Goal: Register for event/course

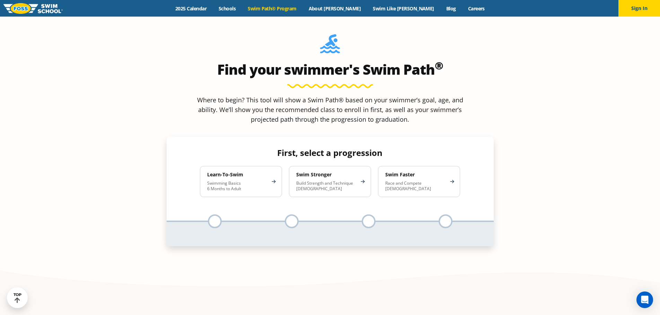
scroll to position [654, 0]
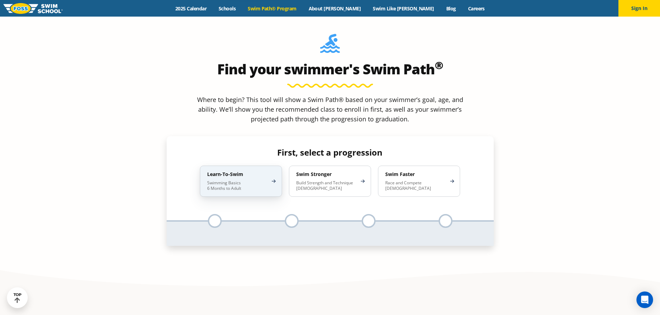
click at [269, 166] on div "Learn-To-Swim Swimming Basics 6 Months to Adult" at bounding box center [241, 181] width 82 height 31
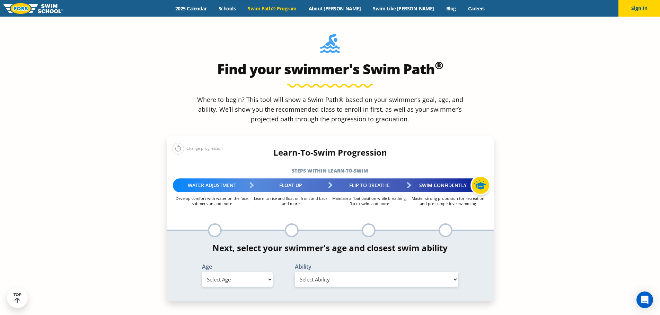
click at [262, 273] on select "Select Age [DEMOGRAPHIC_DATA] months - 1 year 1 year 2 years 3 years 4 years 5 …" at bounding box center [237, 280] width 71 height 15
select select "1-year"
click at [202, 273] on select "Select Age [DEMOGRAPHIC_DATA] months - 1 year 1 year 2 years 3 years 4 years 5 …" at bounding box center [237, 280] width 71 height 15
click at [315, 273] on select "Select Ability First in-water experience Comfortable with water poured over the…" at bounding box center [376, 280] width 163 height 15
select select "1-year-comfortable-with-water-poured-over-face-eyes-and-ears-and-with-ears-in-w…"
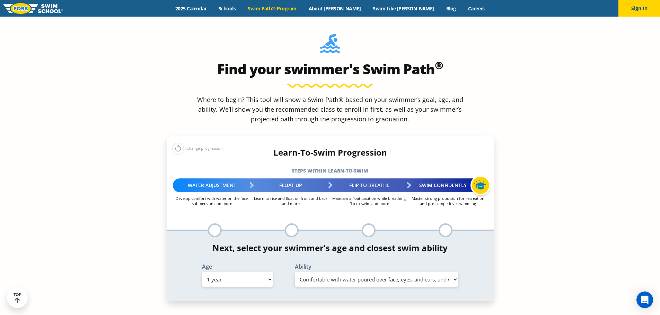
click at [295, 273] on select "Select Ability First in-water experience Comfortable with water poured over the…" at bounding box center [376, 280] width 163 height 15
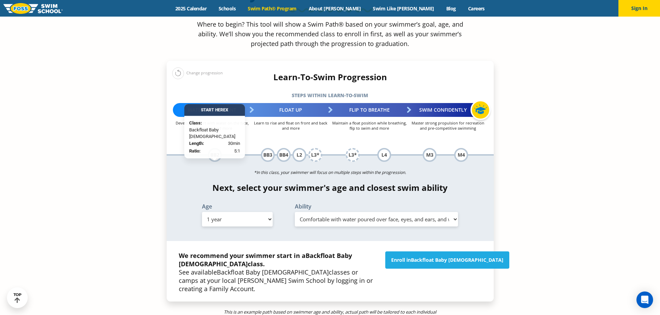
scroll to position [730, 0]
click at [423, 212] on select "Select Ability First in-water experience Comfortable with water poured over the…" at bounding box center [376, 219] width 163 height 15
click at [453, 183] on div "Next, select your swimmer's age and closest swim ability Age Select Age [DEMOGR…" at bounding box center [330, 206] width 327 height 46
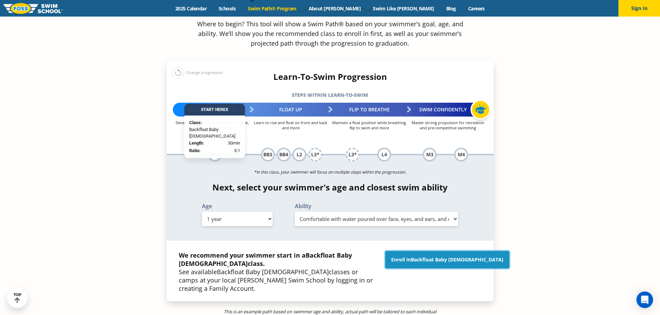
click at [429, 251] on link "Enroll in Backfloat Baby [DEMOGRAPHIC_DATA]" at bounding box center [447, 259] width 124 height 17
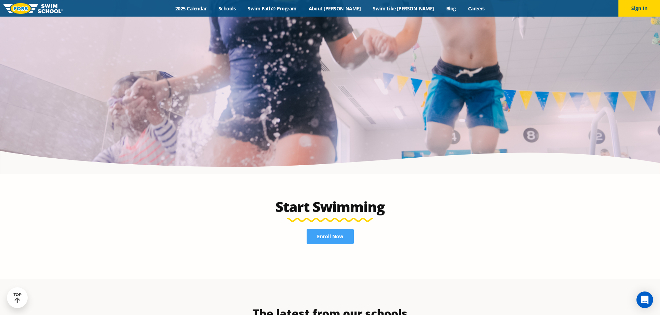
scroll to position [1428, 0]
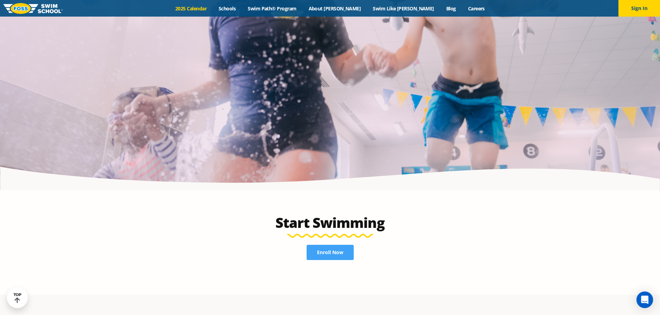
click at [213, 11] on link "2025 Calendar" at bounding box center [190, 8] width 43 height 7
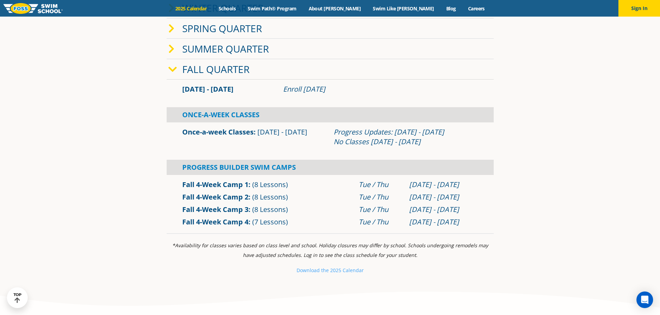
scroll to position [227, 0]
drag, startPoint x: 463, startPoint y: 195, endPoint x: 407, endPoint y: 197, distance: 56.8
click at [407, 197] on div "[DATE] - [DATE]" at bounding box center [443, 197] width 76 height 10
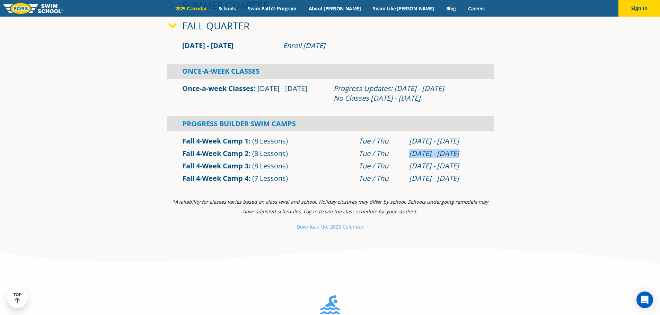
scroll to position [270, 0]
